Goal: Task Accomplishment & Management: Complete application form

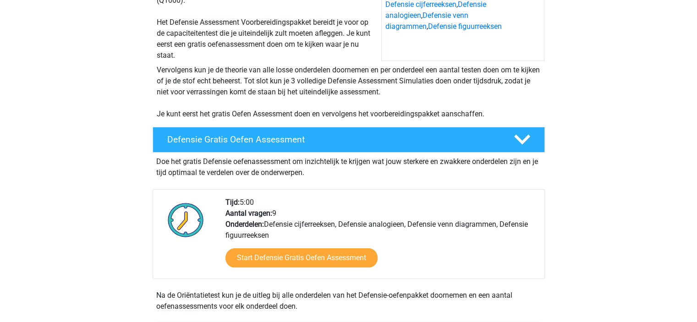
scroll to position [138, 0]
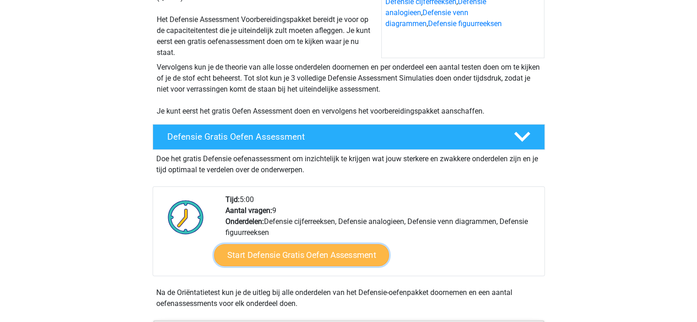
click at [305, 260] on link "Start Defensie Gratis Oefen Assessment" at bounding box center [301, 255] width 175 height 22
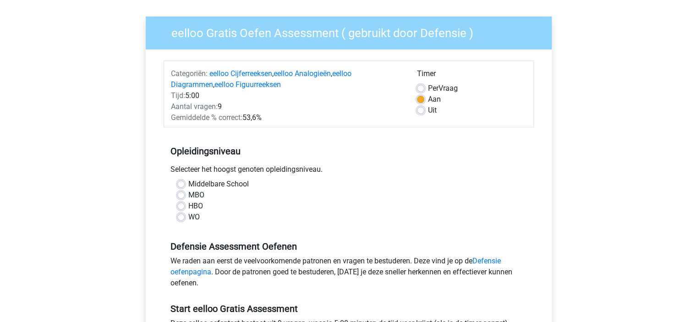
scroll to position [62, 0]
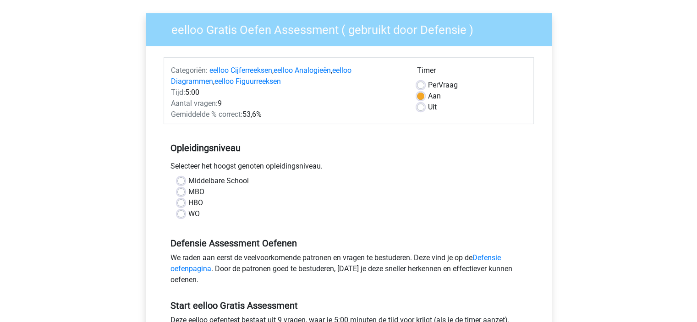
click at [198, 183] on label "Middelbare School" at bounding box center [218, 181] width 61 height 11
click at [185, 183] on input "Middelbare School" at bounding box center [180, 180] width 7 height 9
radio input "true"
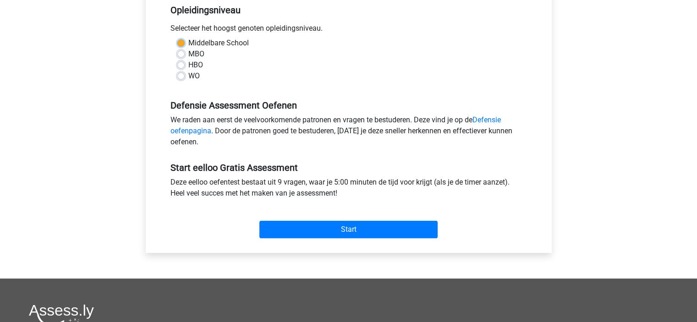
scroll to position [201, 0]
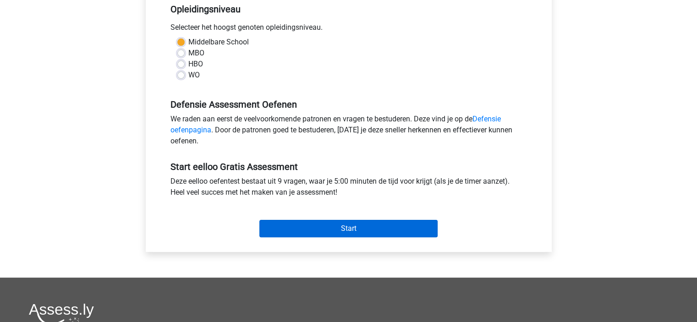
drag, startPoint x: 301, startPoint y: 242, endPoint x: 326, endPoint y: 227, distance: 29.3
click at [326, 227] on div "Categoriën: eelloo Cijferreeksen , eelloo Analogieën , eelloo Diagrammen , eell…" at bounding box center [349, 79] width 392 height 345
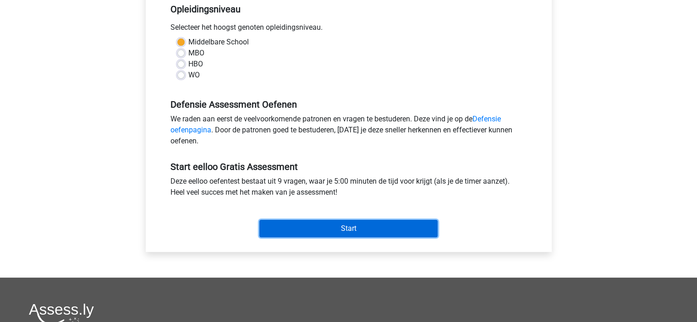
click at [326, 227] on input "Start" at bounding box center [348, 228] width 178 height 17
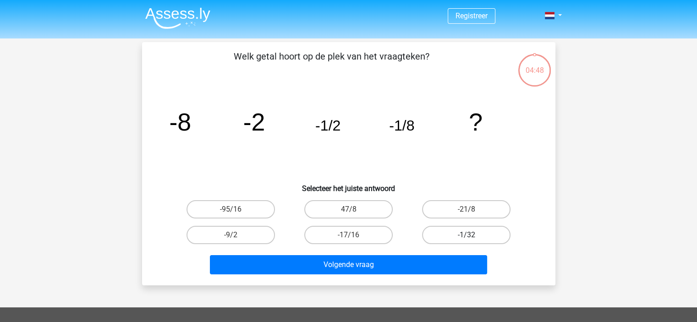
click at [488, 239] on label "-1/32" at bounding box center [466, 235] width 88 height 18
click at [473, 239] on input "-1/32" at bounding box center [470, 238] width 6 height 6
radio input "true"
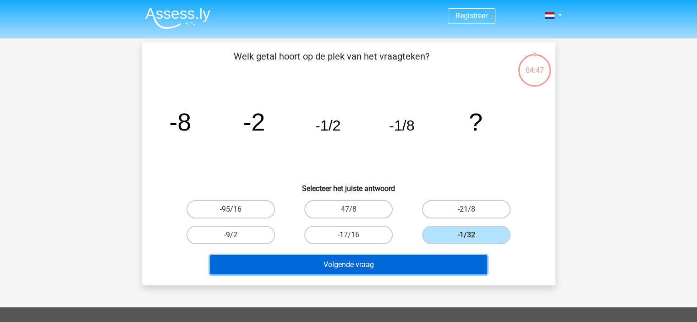
click at [431, 265] on button "Volgende vraag" at bounding box center [348, 264] width 277 height 19
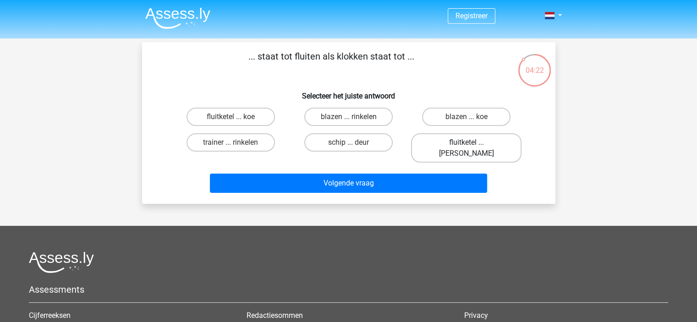
click at [475, 143] on label "fluitketel ... luiden" at bounding box center [466, 147] width 110 height 29
click at [473, 143] on input "fluitketel ... luiden" at bounding box center [470, 146] width 6 height 6
radio input "true"
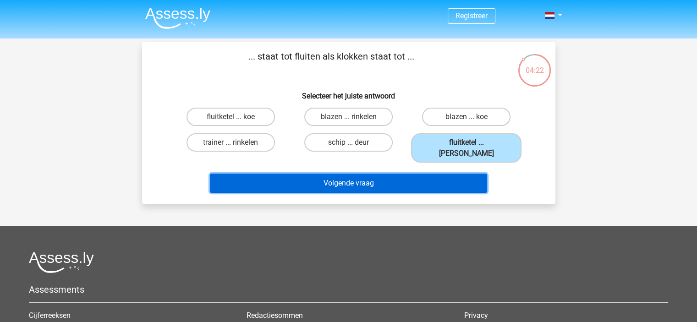
click at [413, 174] on button "Volgende vraag" at bounding box center [348, 183] width 277 height 19
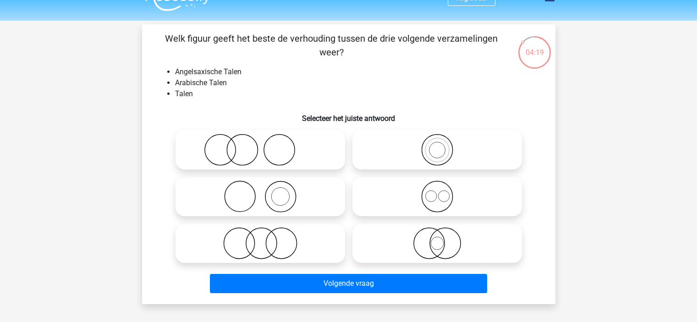
scroll to position [20, 0]
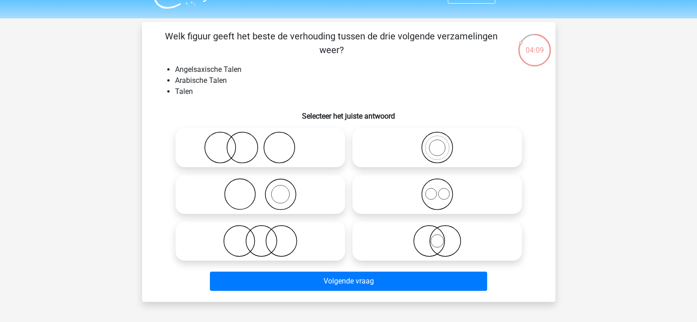
click at [411, 228] on icon at bounding box center [437, 241] width 162 height 32
click at [437, 231] on input "radio" at bounding box center [440, 234] width 6 height 6
radio input "true"
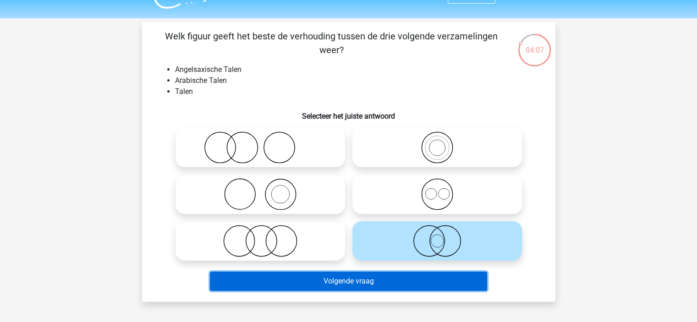
click at [409, 280] on button "Volgende vraag" at bounding box center [348, 281] width 277 height 19
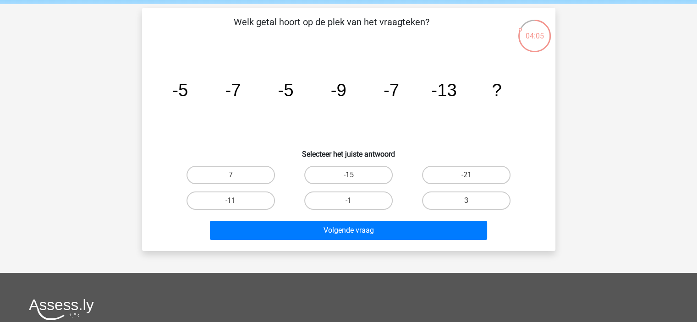
scroll to position [22, 0]
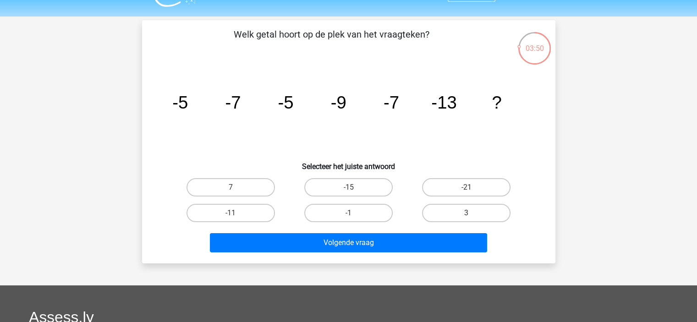
click at [232, 213] on input "-11" at bounding box center [234, 216] width 6 height 6
radio input "true"
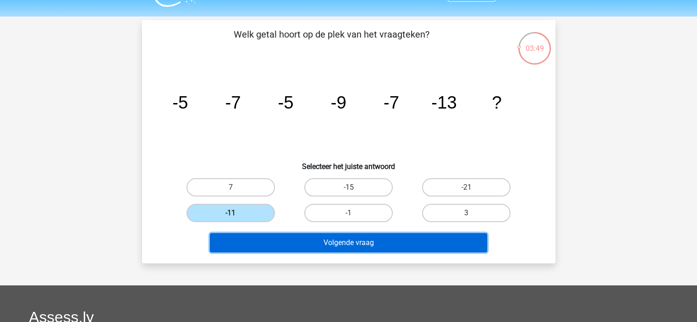
click at [302, 240] on button "Volgende vraag" at bounding box center [348, 242] width 277 height 19
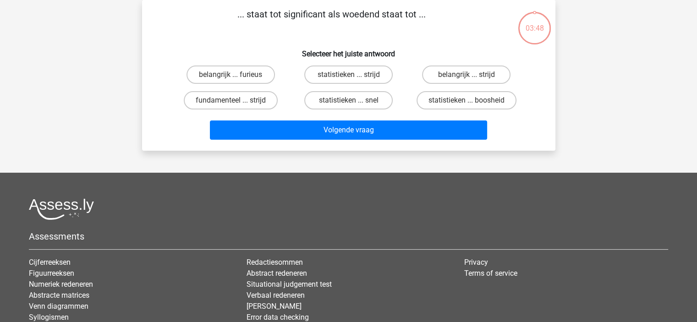
scroll to position [0, 0]
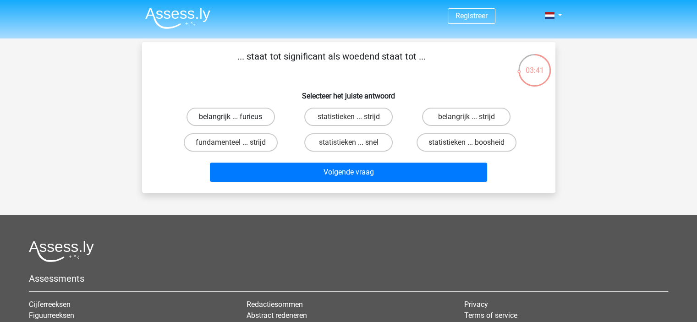
click at [238, 119] on label "belangrijk ... furieus" at bounding box center [231, 117] width 88 height 18
click at [237, 119] on input "belangrijk ... furieus" at bounding box center [234, 120] width 6 height 6
radio input "true"
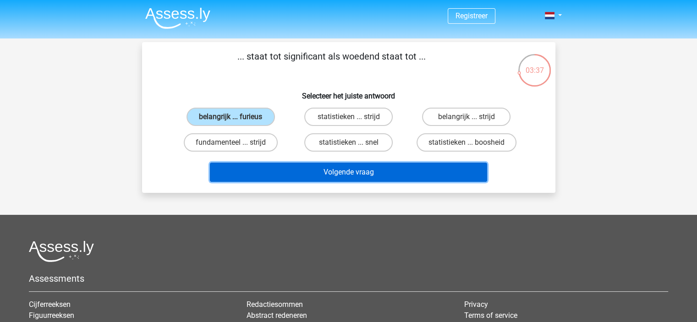
click at [392, 168] on button "Volgende vraag" at bounding box center [348, 172] width 277 height 19
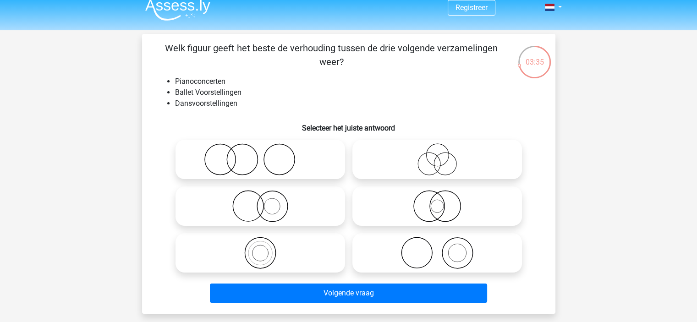
scroll to position [7, 0]
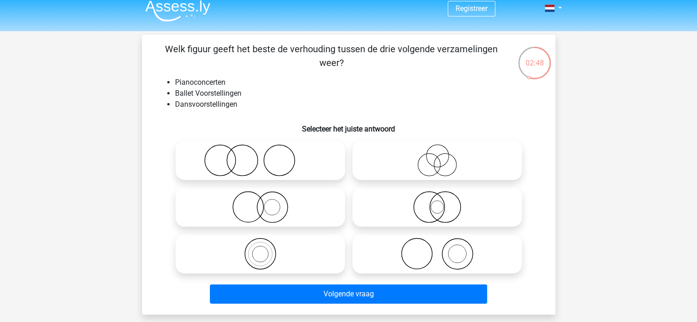
click at [426, 148] on icon at bounding box center [437, 160] width 162 height 32
click at [437, 150] on input "radio" at bounding box center [440, 153] width 6 height 6
radio input "true"
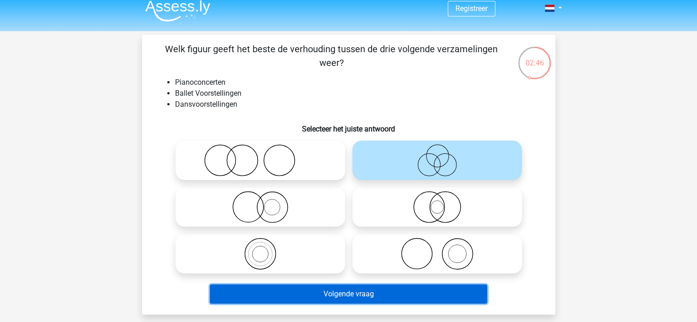
click at [364, 289] on button "Volgende vraag" at bounding box center [348, 294] width 277 height 19
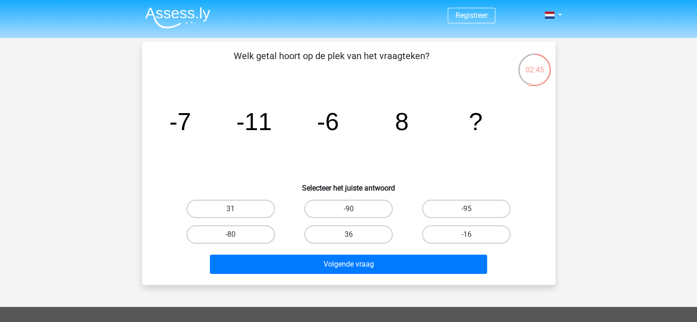
scroll to position [0, 0]
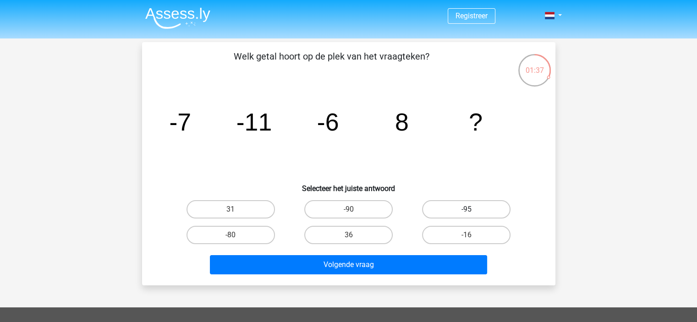
click at [462, 212] on label "-95" at bounding box center [466, 209] width 88 height 18
click at [467, 212] on input "-95" at bounding box center [470, 212] width 6 height 6
radio input "true"
click at [480, 232] on label "-16" at bounding box center [466, 235] width 88 height 18
click at [473, 235] on input "-16" at bounding box center [470, 238] width 6 height 6
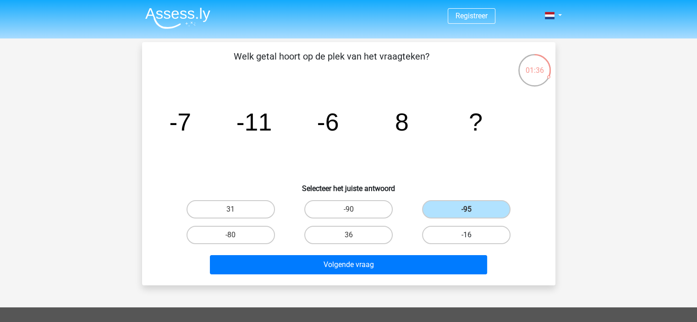
radio input "true"
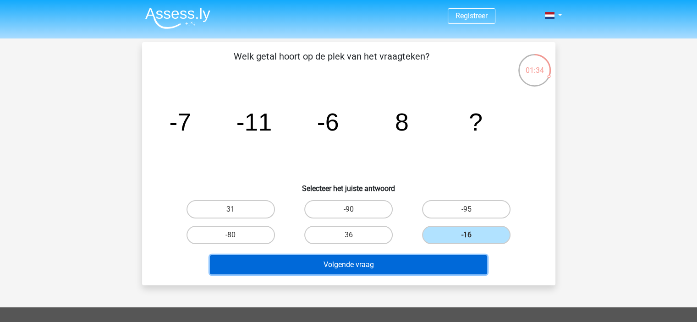
click at [439, 258] on button "Volgende vraag" at bounding box center [348, 264] width 277 height 19
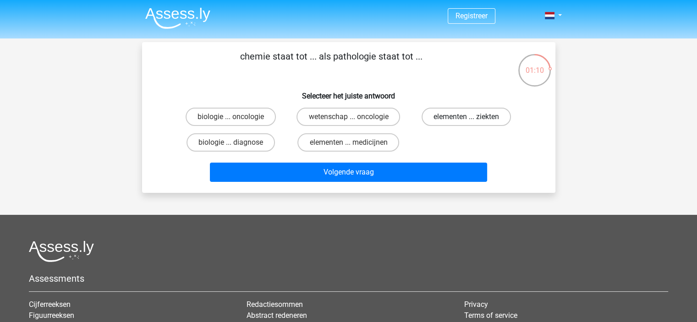
click at [440, 110] on label "elementen ... ziekten" at bounding box center [466, 117] width 89 height 18
click at [467, 117] on input "elementen ... ziekten" at bounding box center [470, 120] width 6 height 6
radio input "true"
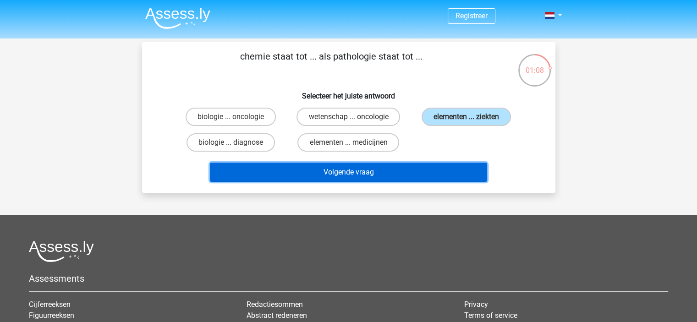
click at [414, 166] on button "Volgende vraag" at bounding box center [348, 172] width 277 height 19
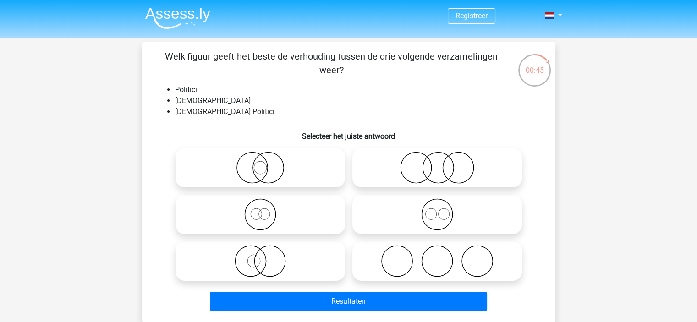
click at [383, 165] on icon at bounding box center [437, 168] width 162 height 32
click at [437, 163] on input "radio" at bounding box center [440, 160] width 6 height 6
radio input "true"
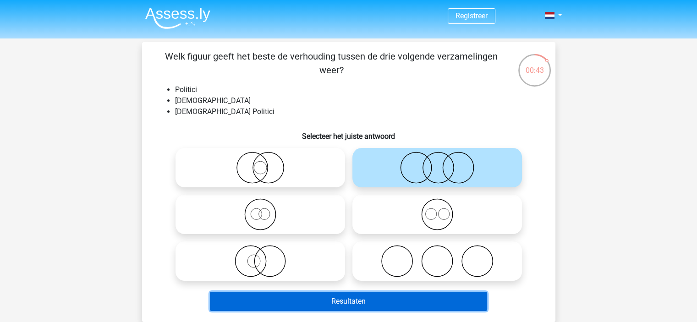
click at [385, 300] on button "Resultaten" at bounding box center [348, 301] width 277 height 19
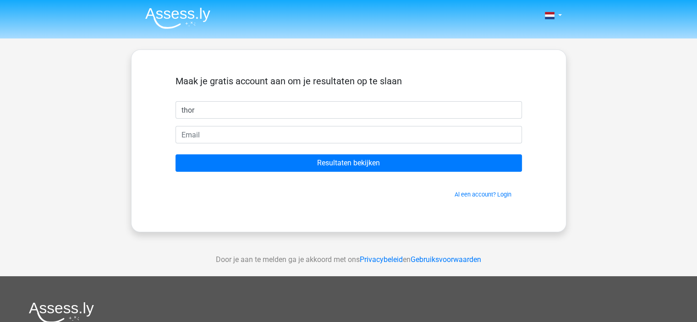
type input "thor"
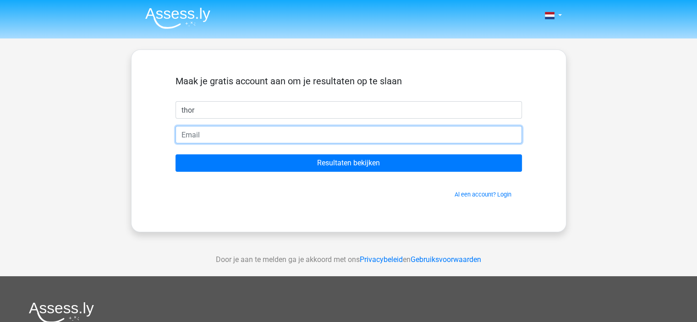
click at [374, 143] on input "email" at bounding box center [349, 134] width 347 height 17
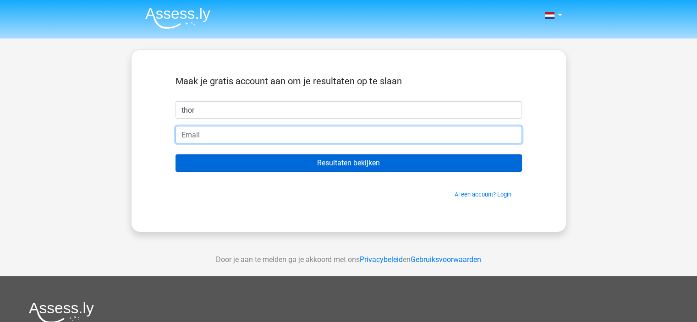
type input "[EMAIL_ADDRESS][DOMAIN_NAME]"
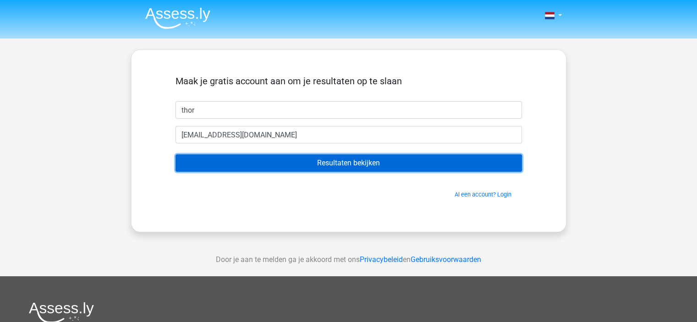
click at [295, 160] on input "Resultaten bekijken" at bounding box center [349, 162] width 347 height 17
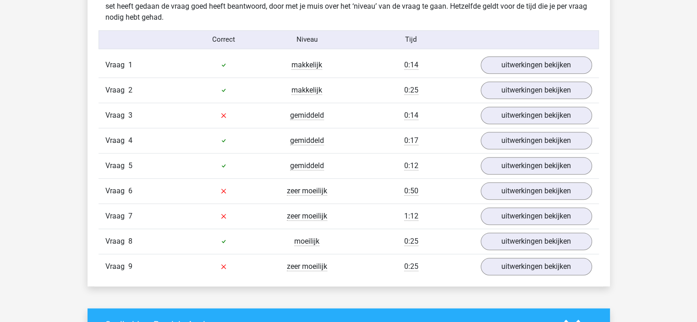
scroll to position [986, 0]
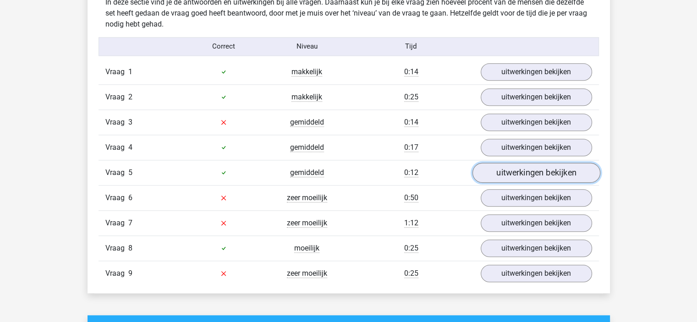
click at [527, 163] on link "uitwerkingen bekijken" at bounding box center [536, 173] width 128 height 20
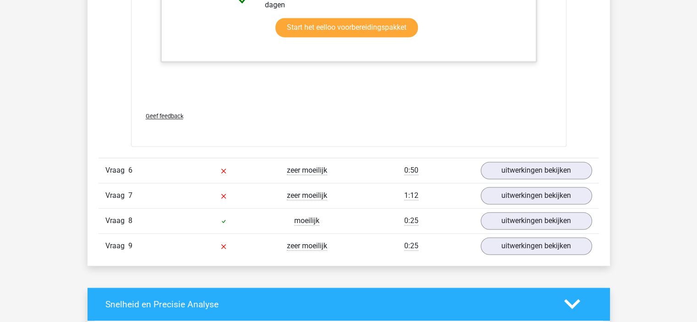
scroll to position [1520, 0]
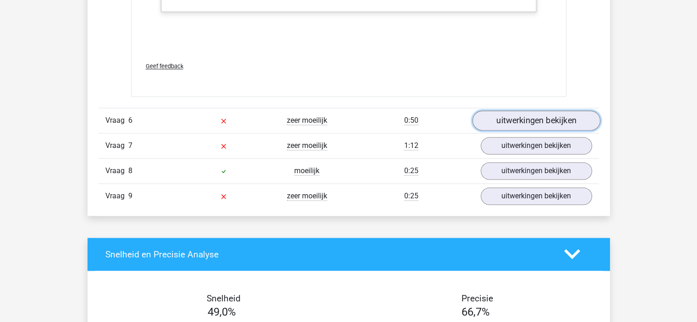
click at [527, 128] on link "uitwerkingen bekijken" at bounding box center [536, 120] width 128 height 20
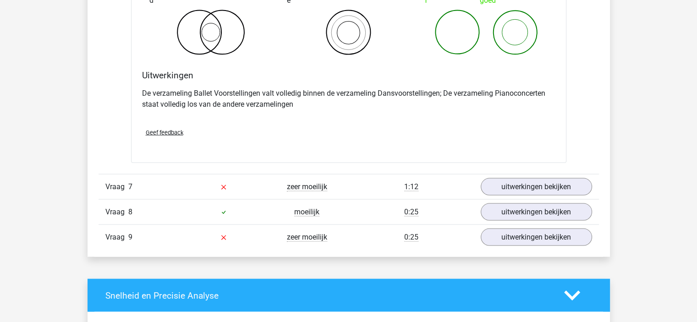
scroll to position [1830, 0]
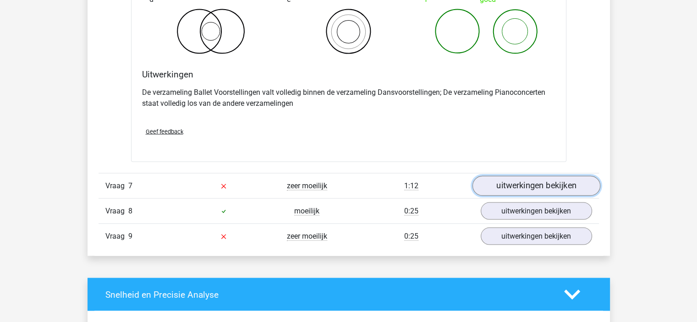
click at [532, 181] on link "uitwerkingen bekijken" at bounding box center [536, 186] width 128 height 20
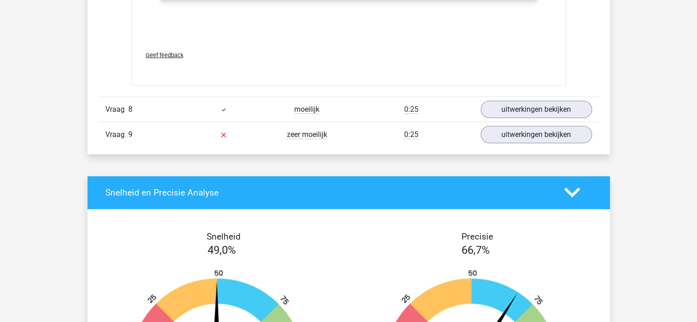
scroll to position [2506, 0]
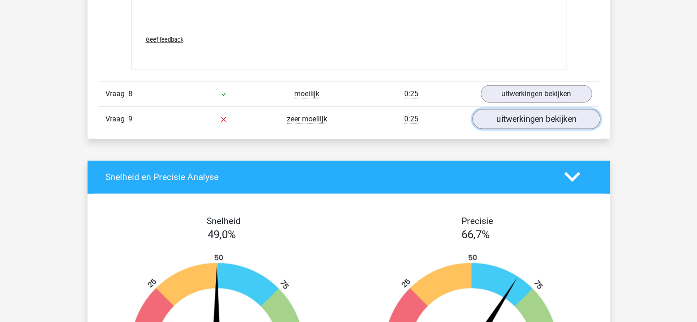
click at [531, 123] on link "uitwerkingen bekijken" at bounding box center [536, 119] width 128 height 20
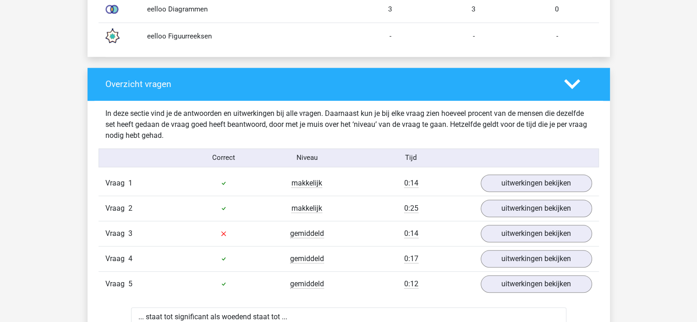
scroll to position [882, 0]
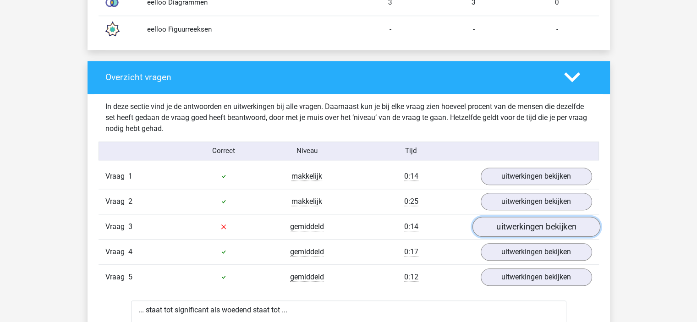
click at [485, 232] on link "uitwerkingen bekijken" at bounding box center [536, 227] width 128 height 20
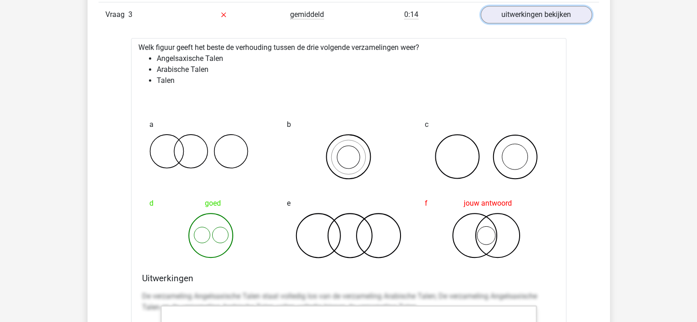
scroll to position [1098, 0]
